Goal: Transaction & Acquisition: Purchase product/service

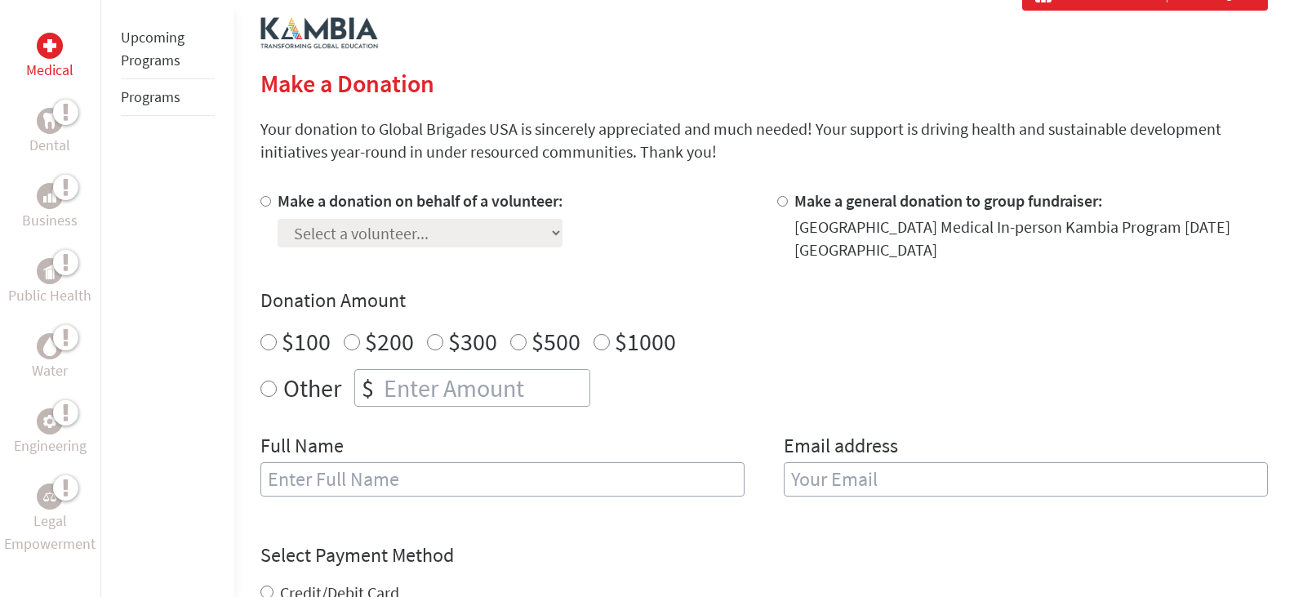
scroll to position [408, 0]
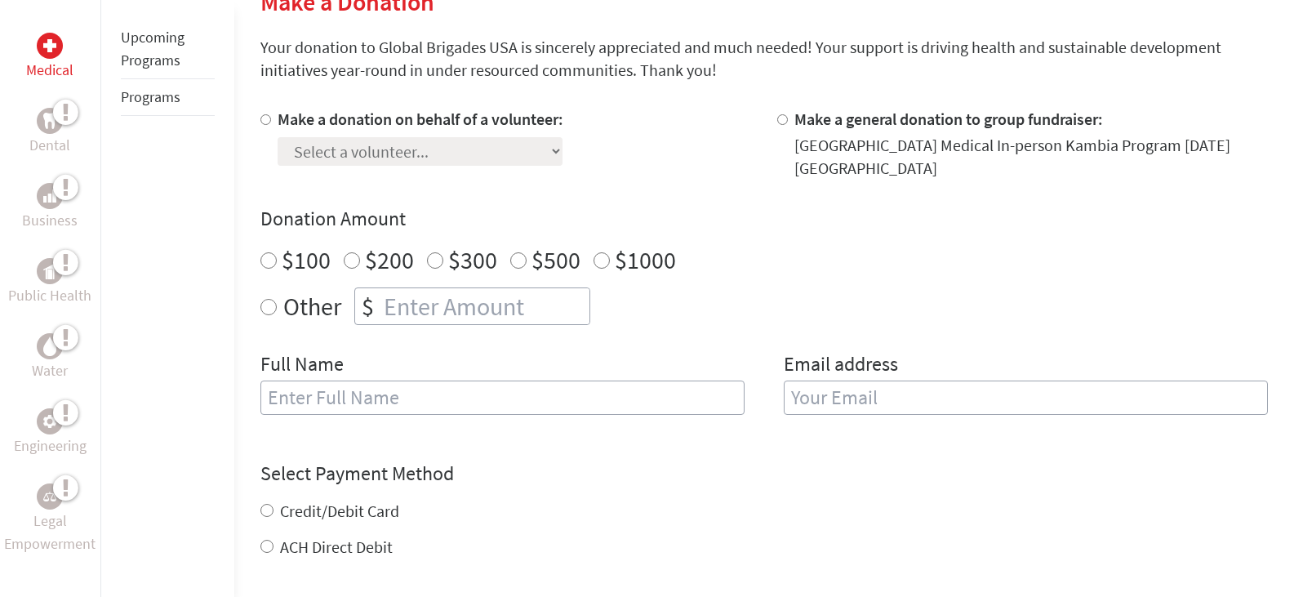
click at [700, 327] on div "Make a donation on behalf of a volunteer: Select a volunteer... [PERSON_NAME] […" at bounding box center [763, 271] width 1007 height 326
click at [606, 486] on div "Select Payment Method NOTE: American Express is not accepted. Please proceed no…" at bounding box center [763, 509] width 1007 height 98
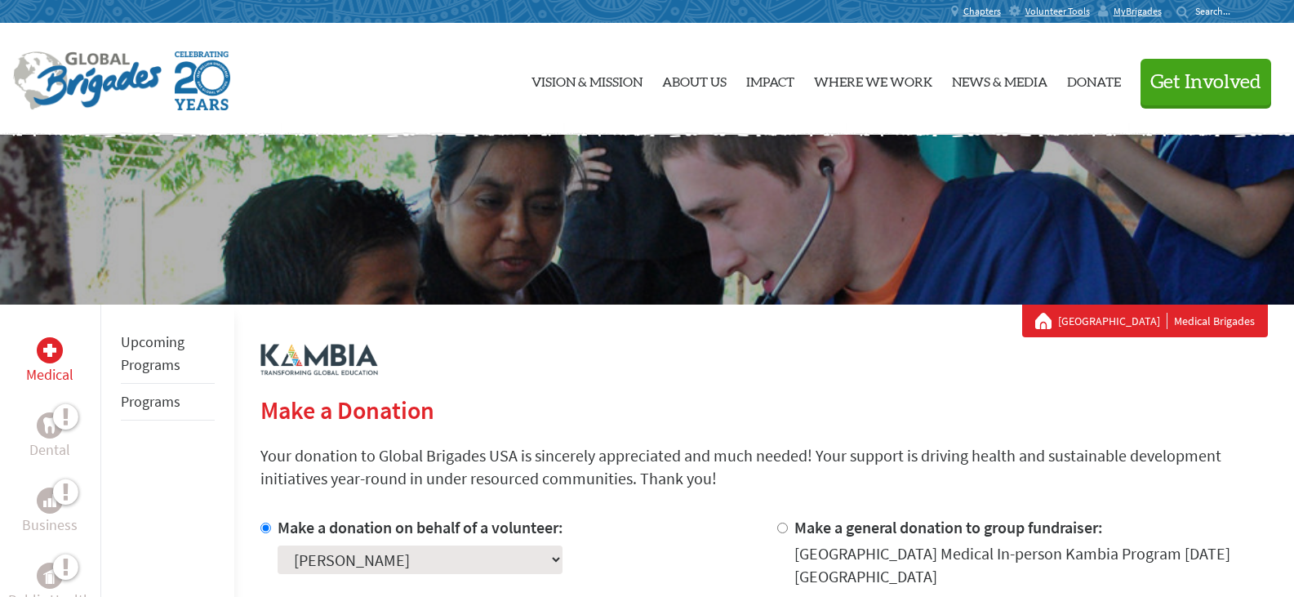
scroll to position [326, 0]
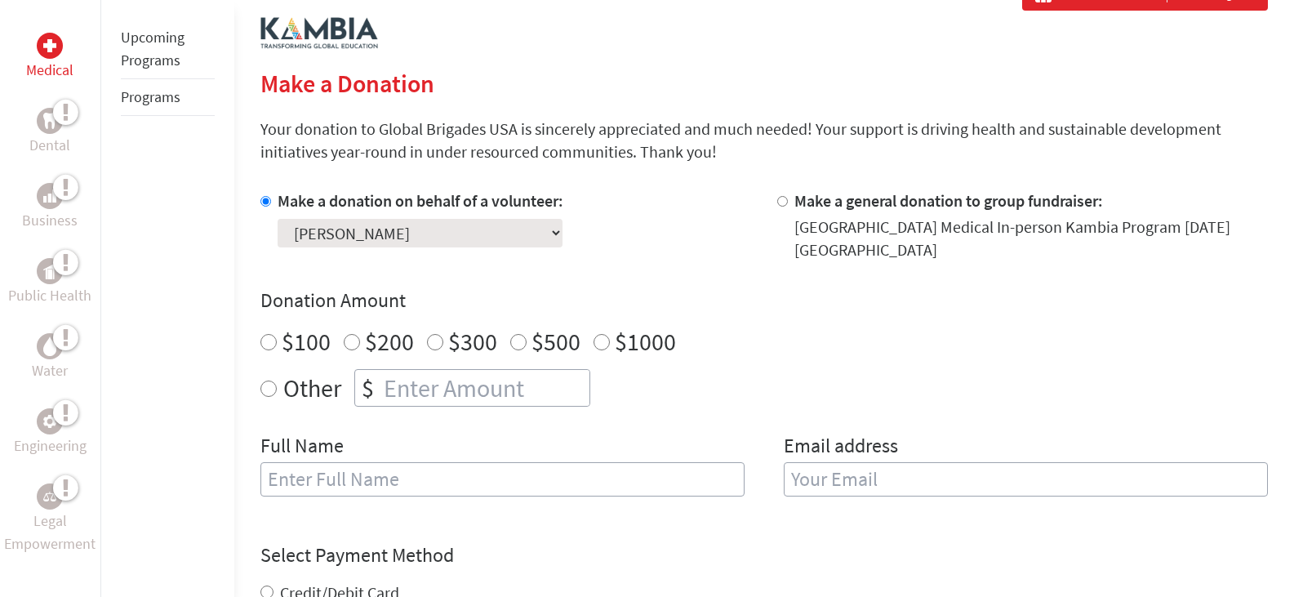
click at [594, 275] on div "Make a donation on behalf of a volunteer: Select a volunteer... [PERSON_NAME] […" at bounding box center [763, 352] width 1007 height 326
radio input "true"
click at [459, 389] on input "number" at bounding box center [484, 388] width 209 height 36
type input "250"
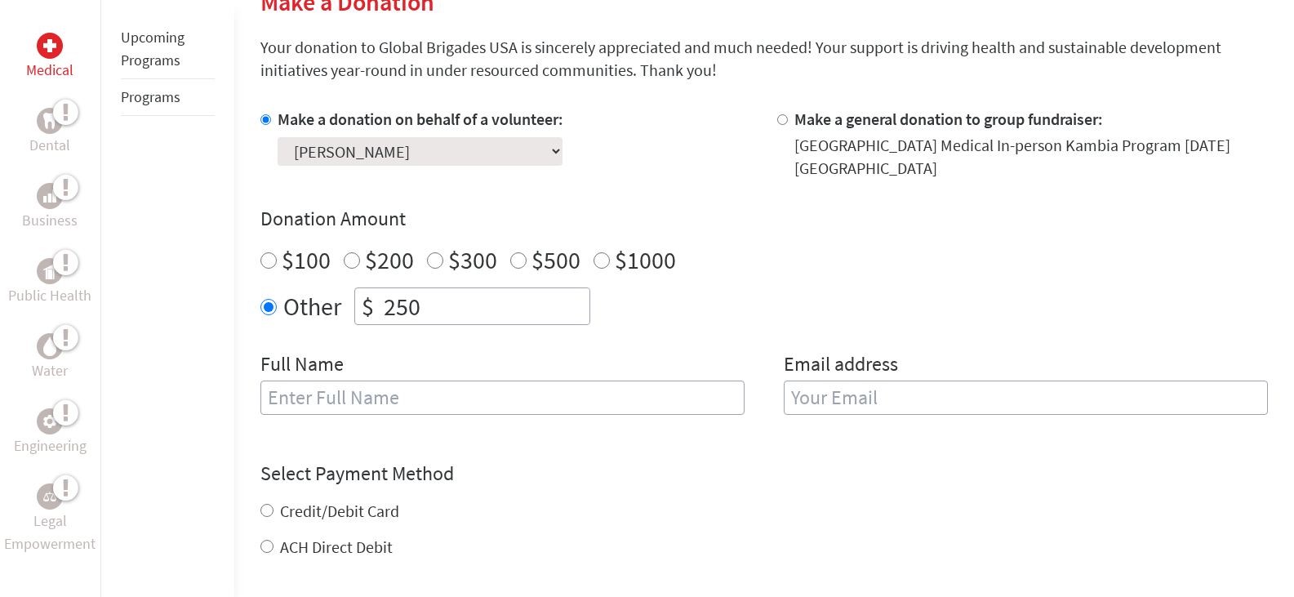
click at [556, 408] on input "text" at bounding box center [502, 397] width 484 height 34
type input "[PERSON_NAME]"
click at [264, 514] on input "Credit/Debit Card" at bounding box center [266, 510] width 13 height 13
radio input "true"
click at [835, 393] on input "email" at bounding box center [1026, 397] width 484 height 34
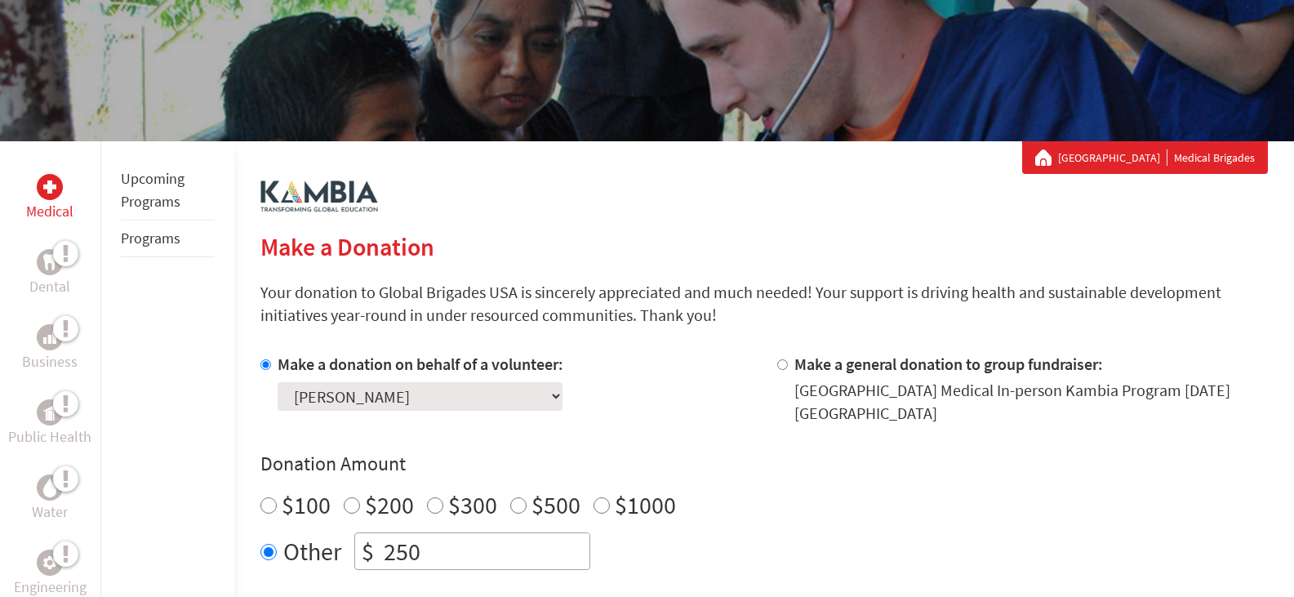
scroll to position [0, 0]
